Goal: Find specific page/section: Find specific page/section

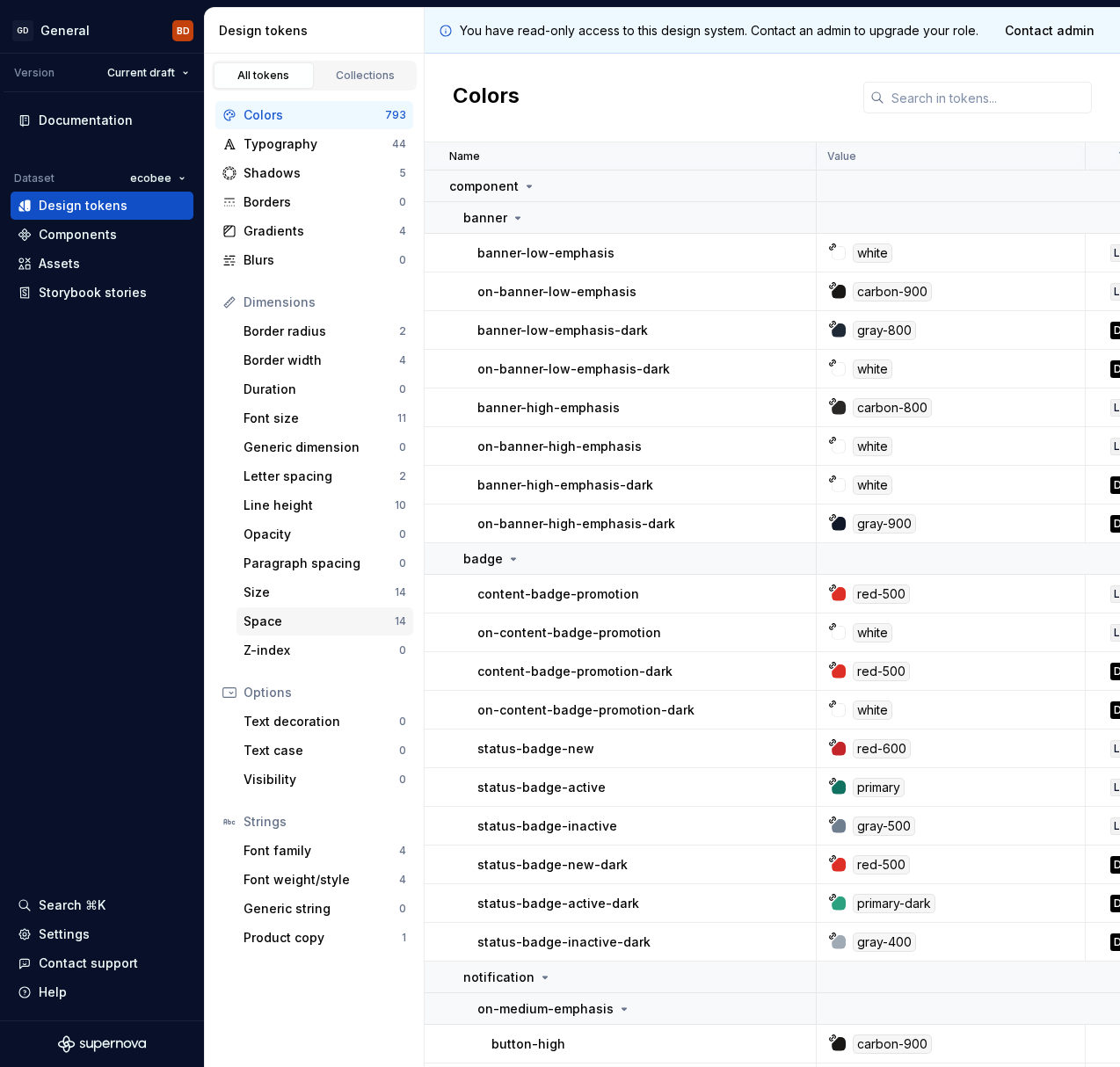
click at [322, 625] on div "Space" at bounding box center [319, 621] width 151 height 17
